Goal: Navigation & Orientation: Find specific page/section

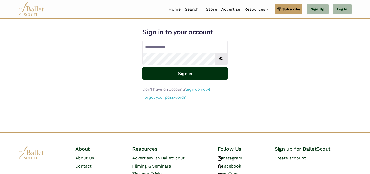
type input "**********"
click at [211, 71] on button "Sign in" at bounding box center [184, 73] width 85 height 13
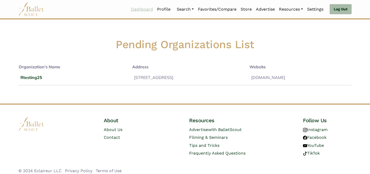
click at [140, 12] on link "Dashboard" at bounding box center [142, 9] width 26 height 11
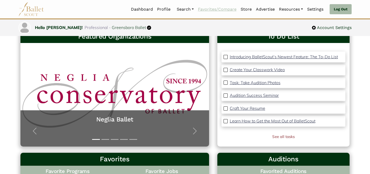
scroll to position [42, 0]
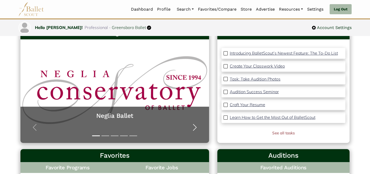
click at [197, 130] on span "button" at bounding box center [195, 127] width 8 height 8
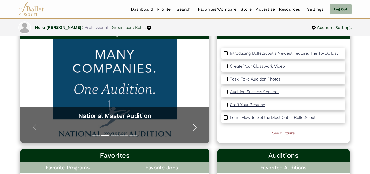
click at [197, 130] on span "button" at bounding box center [195, 127] width 8 height 8
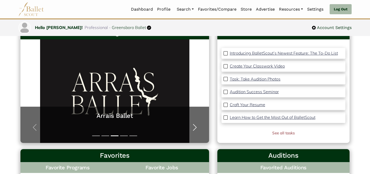
click at [197, 130] on span "button" at bounding box center [195, 127] width 8 height 8
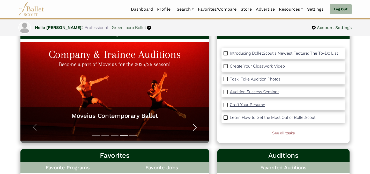
click at [197, 130] on span "button" at bounding box center [195, 127] width 8 height 8
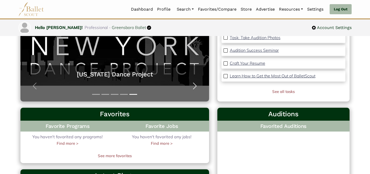
scroll to position [0, 0]
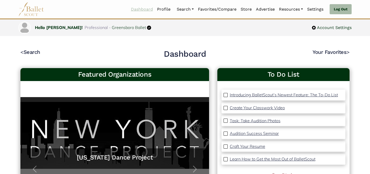
click at [142, 10] on link "Dashboard" at bounding box center [142, 9] width 26 height 11
click at [160, 11] on link "Profile" at bounding box center [164, 9] width 18 height 11
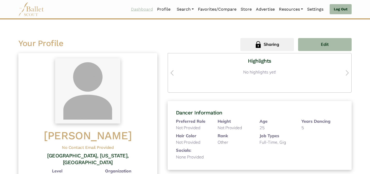
click at [136, 11] on link "Dashboard" at bounding box center [142, 9] width 26 height 11
